Goal: Task Accomplishment & Management: Manage account settings

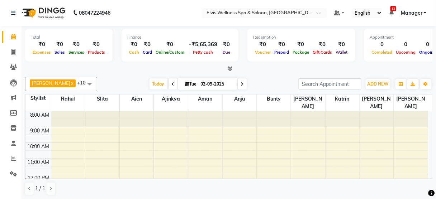
scroll to position [47, 0]
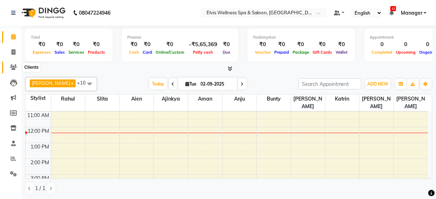
click at [10, 67] on icon at bounding box center [13, 67] width 7 height 5
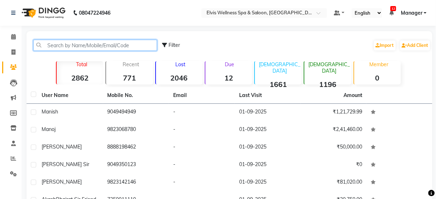
click at [59, 41] on input "text" at bounding box center [95, 45] width 124 height 11
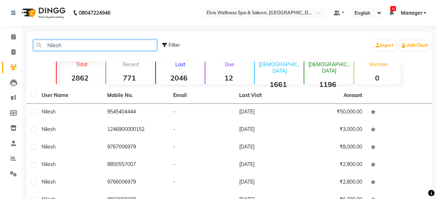
drag, startPoint x: 59, startPoint y: 41, endPoint x: 66, endPoint y: 43, distance: 7.0
click at [66, 43] on input "Nilesh" at bounding box center [95, 45] width 124 height 11
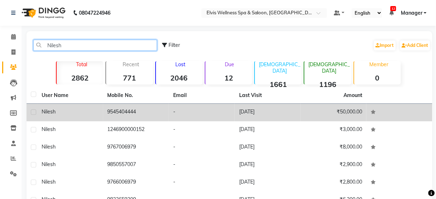
type input "Nilesh"
click at [182, 120] on td "-" at bounding box center [202, 113] width 66 height 18
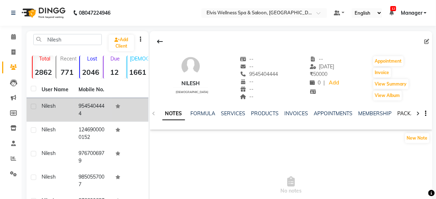
click at [402, 113] on link "PACKAGES" at bounding box center [411, 113] width 27 height 6
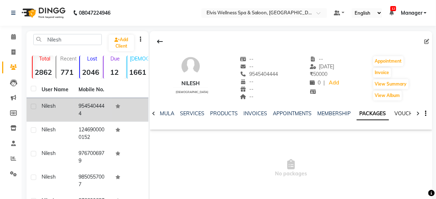
click at [402, 113] on link "VOUCHERS" at bounding box center [409, 113] width 28 height 6
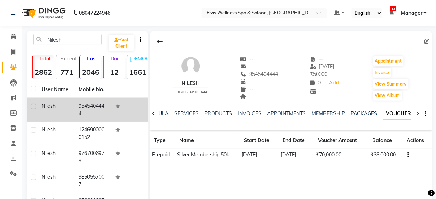
click at [294, 169] on div "Nilesh [DEMOGRAPHIC_DATA] -- -- 9545404444 -- -- -- -- [DATE] ₹ 50000 0 | Add A…" at bounding box center [291, 138] width 283 height 215
click at [180, 113] on link "SERVICES" at bounding box center [187, 113] width 24 height 6
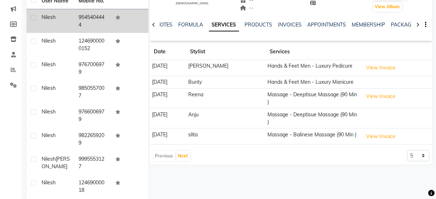
scroll to position [91, 0]
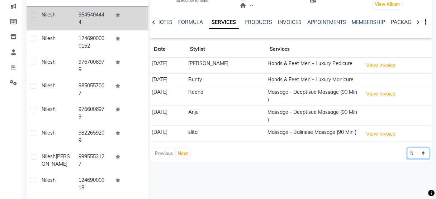
click at [422, 148] on select "5 10 50 100 500" at bounding box center [418, 153] width 22 height 11
click at [411, 191] on div "Nilesh [DEMOGRAPHIC_DATA] -- -- 9545404444 -- -- -- -- [DATE] ₹ 50000 0 | Add A…" at bounding box center [290, 78] width 284 height 276
click at [421, 148] on select "5 10 50 100 500" at bounding box center [418, 153] width 22 height 11
select select "500"
click at [407, 148] on select "5 10 50 100 500" at bounding box center [418, 153] width 22 height 11
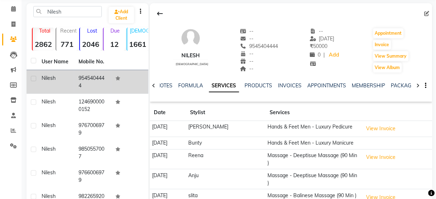
scroll to position [0, 0]
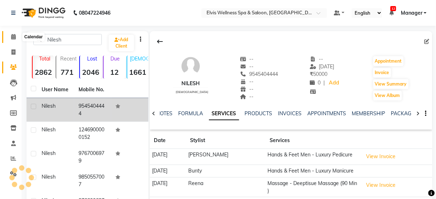
click at [13, 36] on icon at bounding box center [13, 36] width 5 height 5
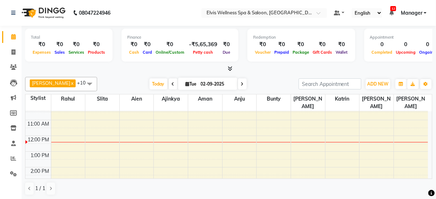
scroll to position [38, 0]
